Goal: Task Accomplishment & Management: Complete application form

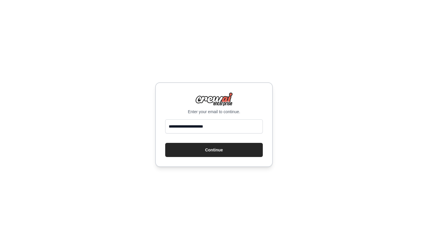
type input "**********"
click at [165, 143] on button "Continue" at bounding box center [214, 150] width 98 height 14
click at [206, 147] on button "Continue" at bounding box center [214, 150] width 98 height 14
